Goal: Task Accomplishment & Management: Manage account settings

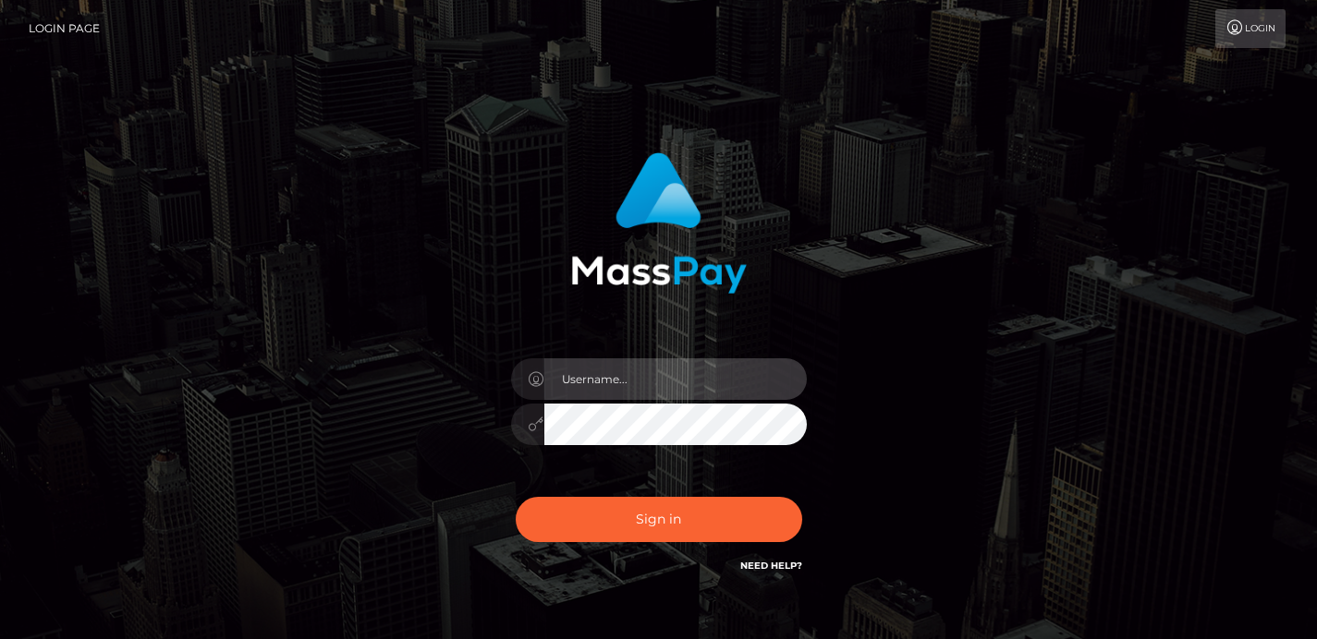
click at [582, 375] on input "text" at bounding box center [675, 379] width 262 height 42
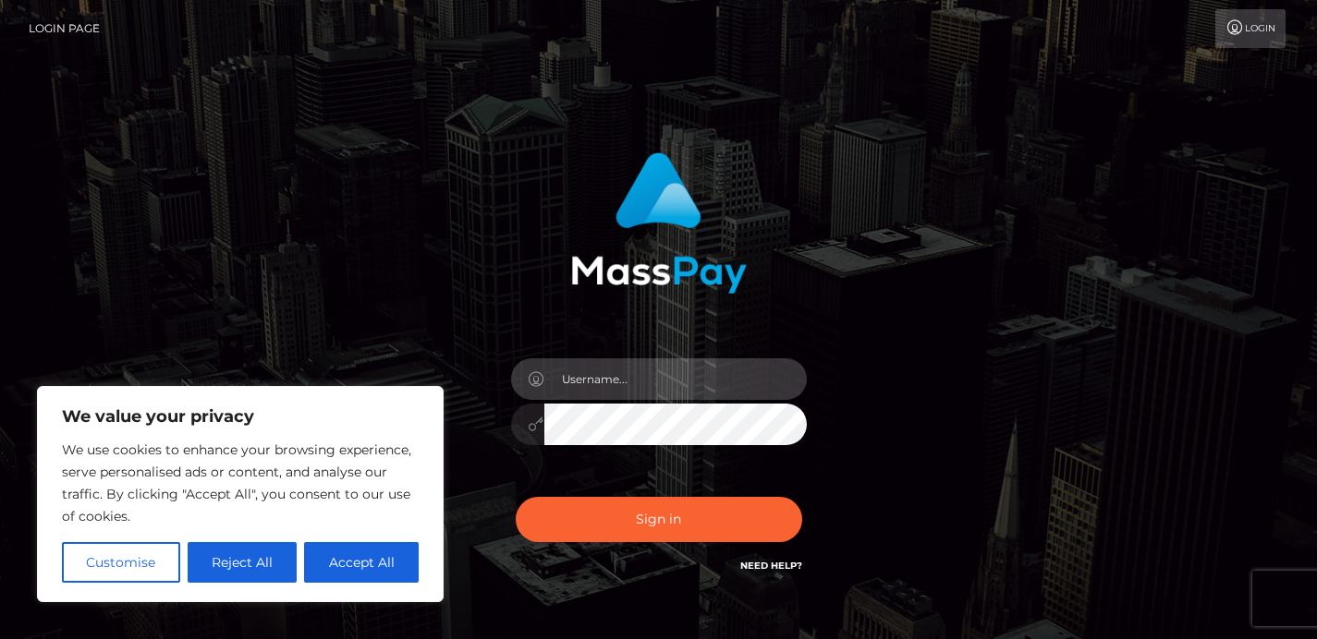
click at [582, 375] on input "text" at bounding box center [675, 379] width 262 height 42
type input "[EMAIL_ADDRESS][DOMAIN_NAME]"
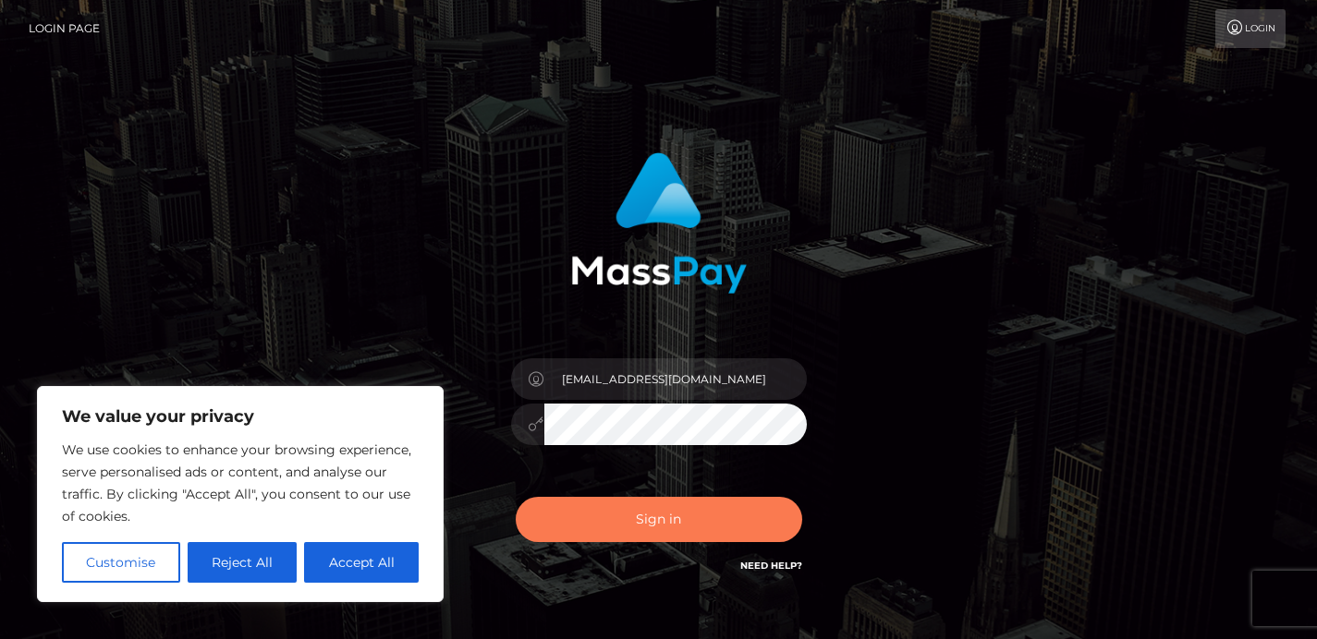
click at [717, 530] on button "Sign in" at bounding box center [659, 519] width 286 height 45
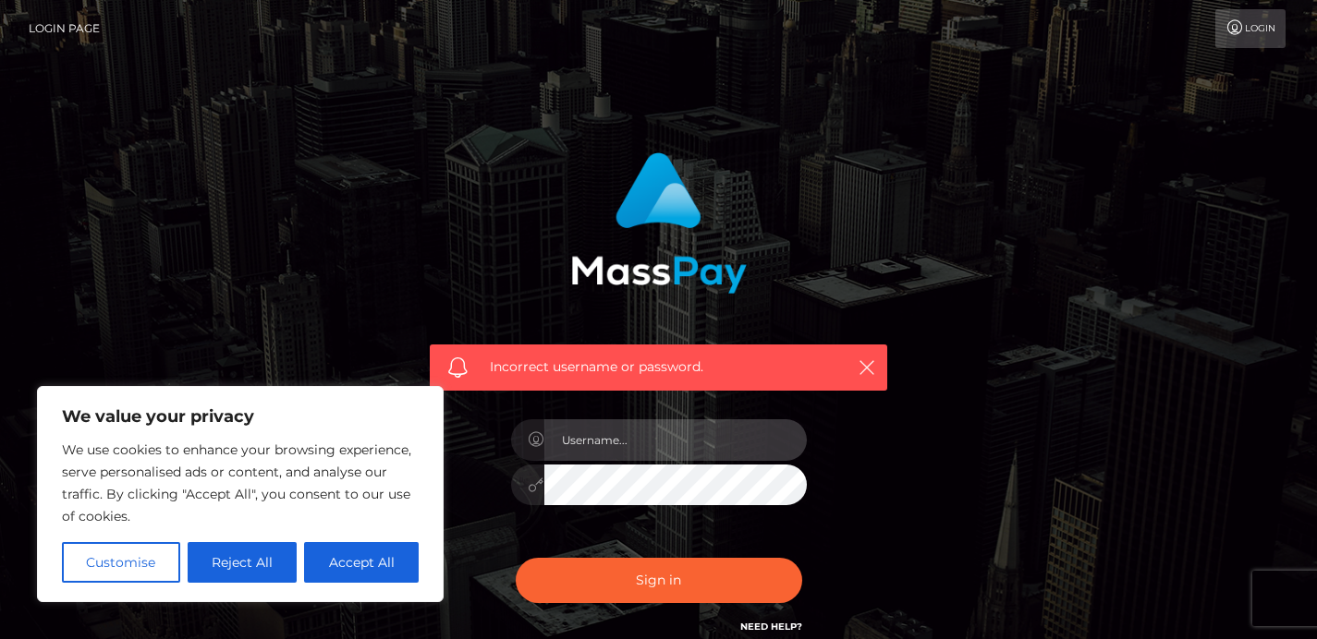
click at [643, 450] on input "text" at bounding box center [675, 440] width 262 height 42
click at [711, 445] on input "[EMAIL_ADDRESS][DOMAIN_NAME]" at bounding box center [675, 440] width 262 height 42
type input "[EMAIL_ADDRESS][DOMAIN_NAME]"
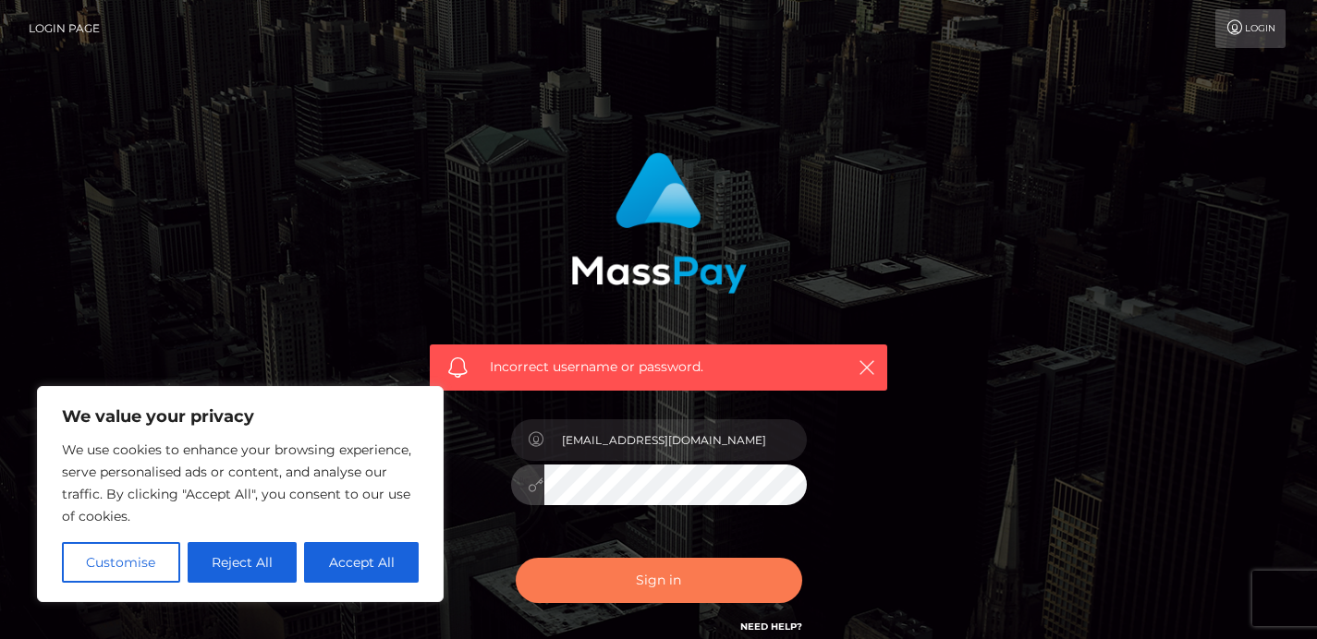
click at [733, 581] on button "Sign in" at bounding box center [659, 580] width 286 height 45
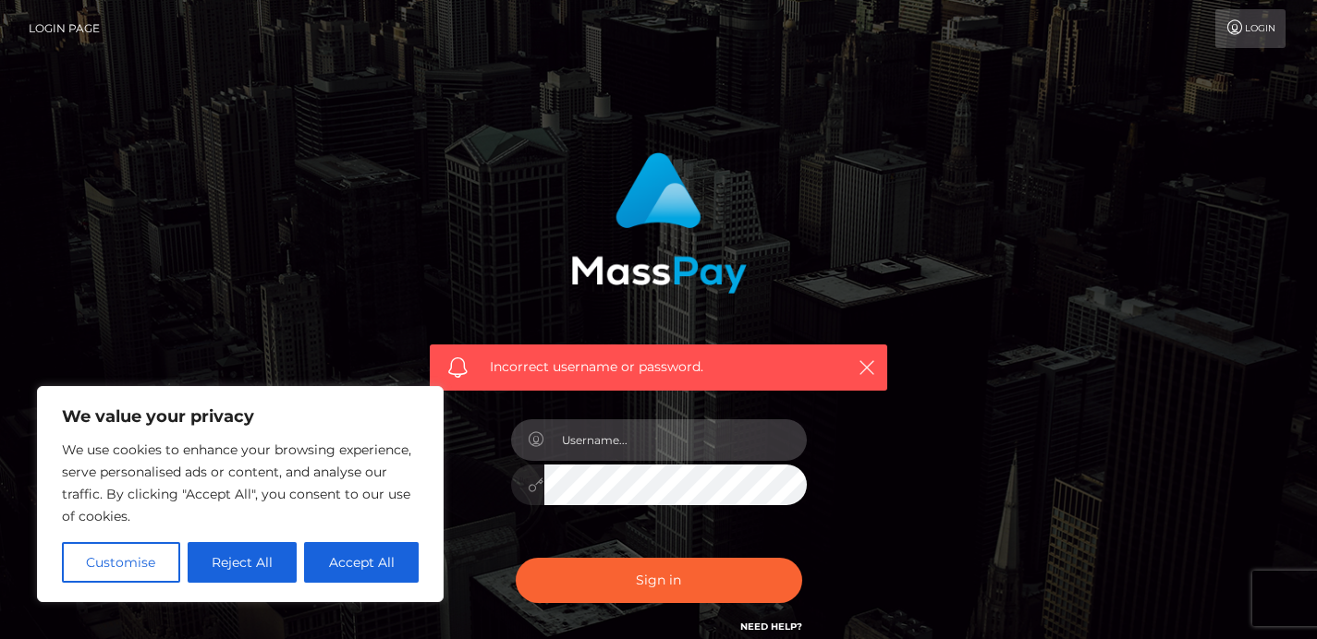
click at [707, 440] on input "text" at bounding box center [675, 440] width 262 height 42
type input "madison14b@yahoo.com"
click at [516, 558] on button "Sign in" at bounding box center [659, 580] width 286 height 45
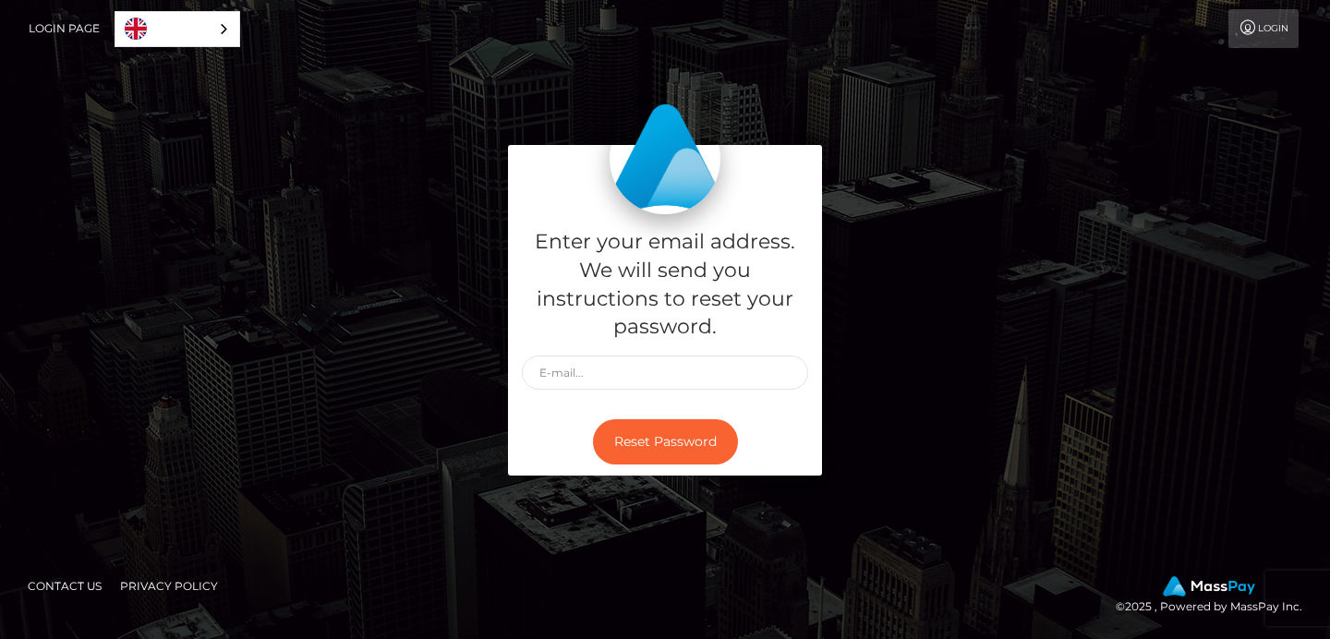
click at [1250, 26] on icon at bounding box center [1248, 27] width 19 height 15
